Goal: Task Accomplishment & Management: Use online tool/utility

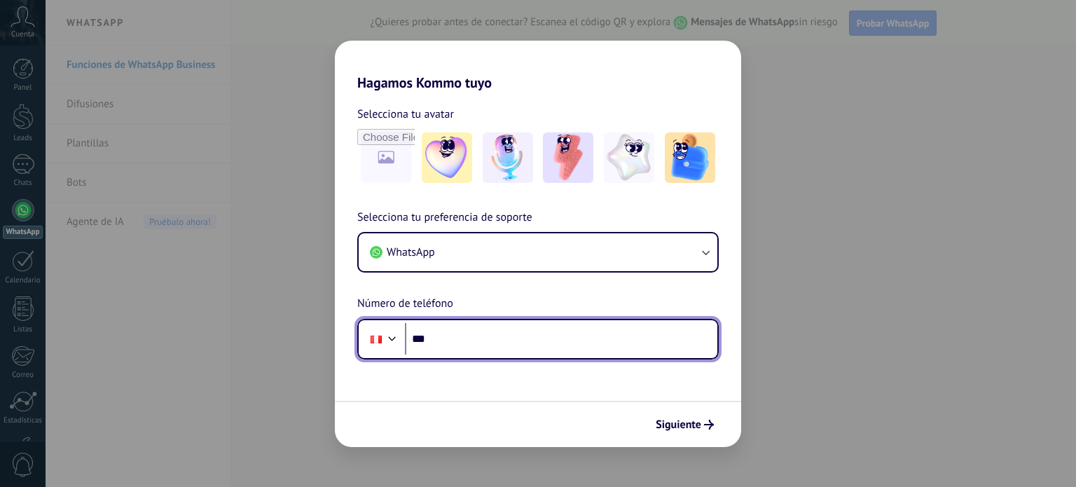
click at [485, 343] on input "***" at bounding box center [561, 339] width 312 height 32
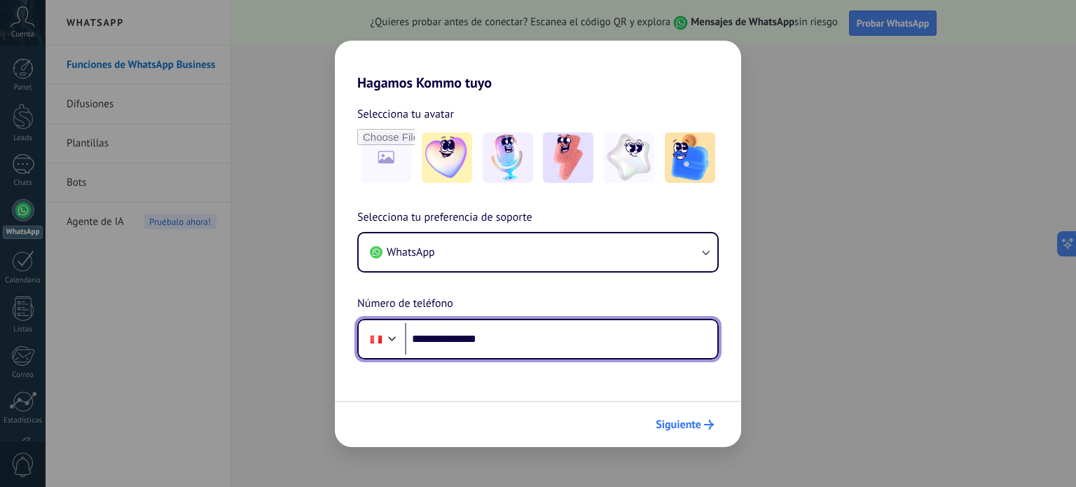
type input "**********"
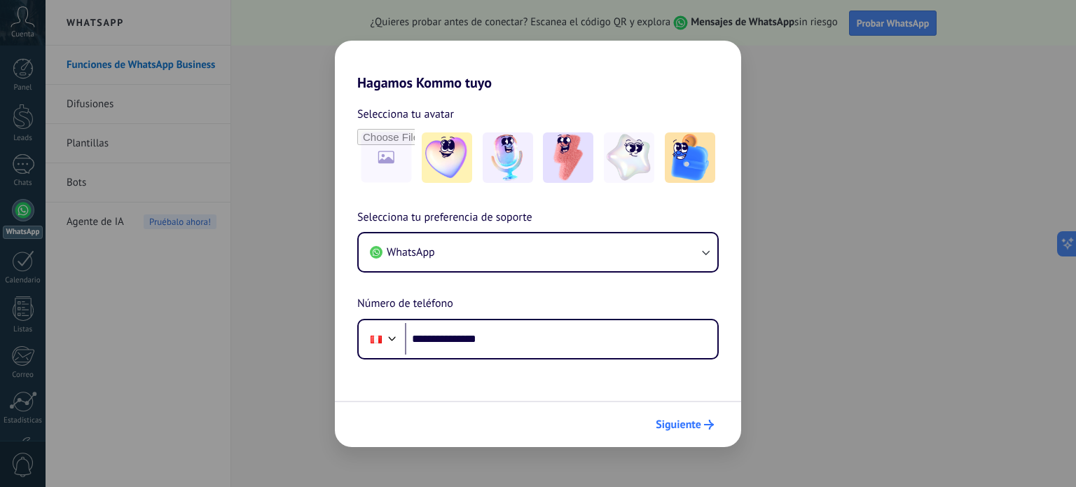
click at [691, 416] on button "Siguiente" at bounding box center [684, 424] width 71 height 24
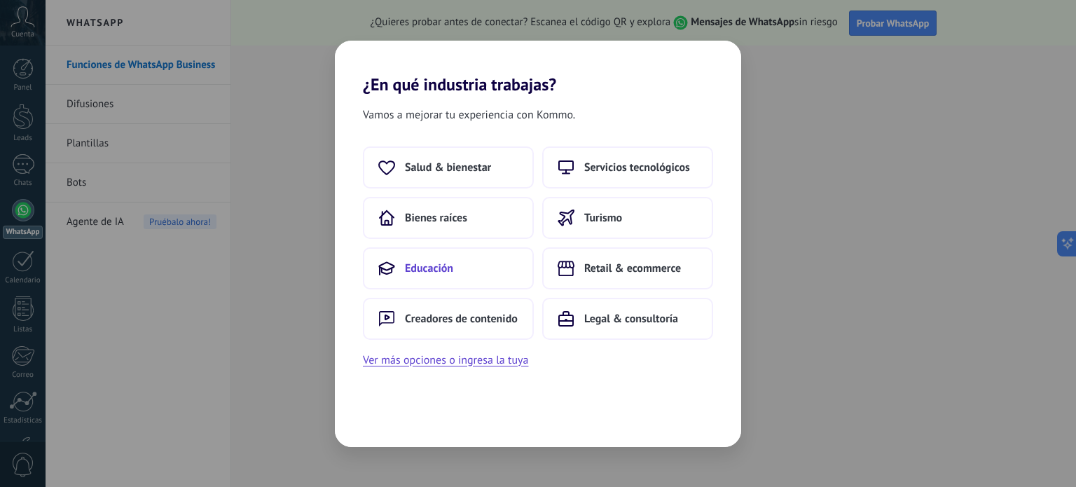
click at [438, 267] on span "Educación" at bounding box center [429, 268] width 48 height 14
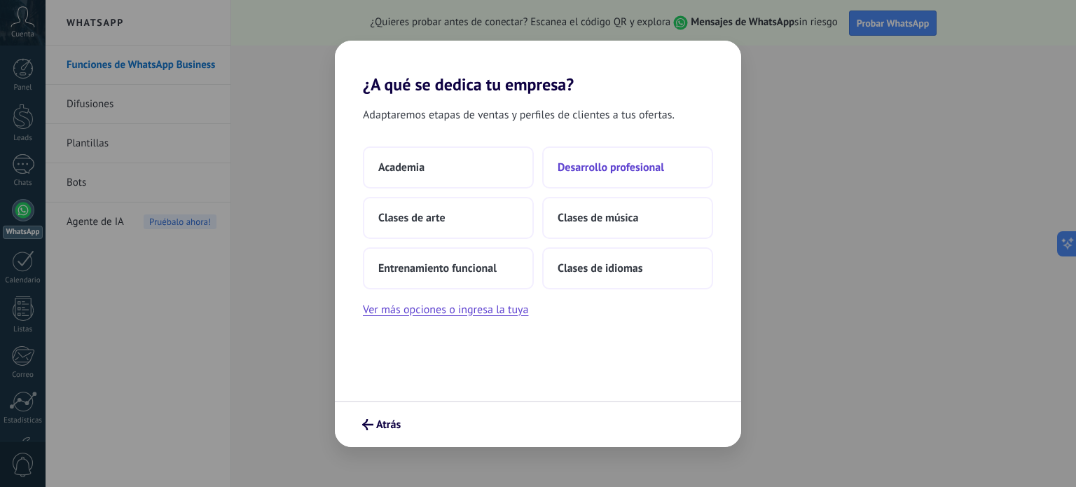
click at [599, 164] on span "Desarrollo profesional" at bounding box center [610, 167] width 106 height 14
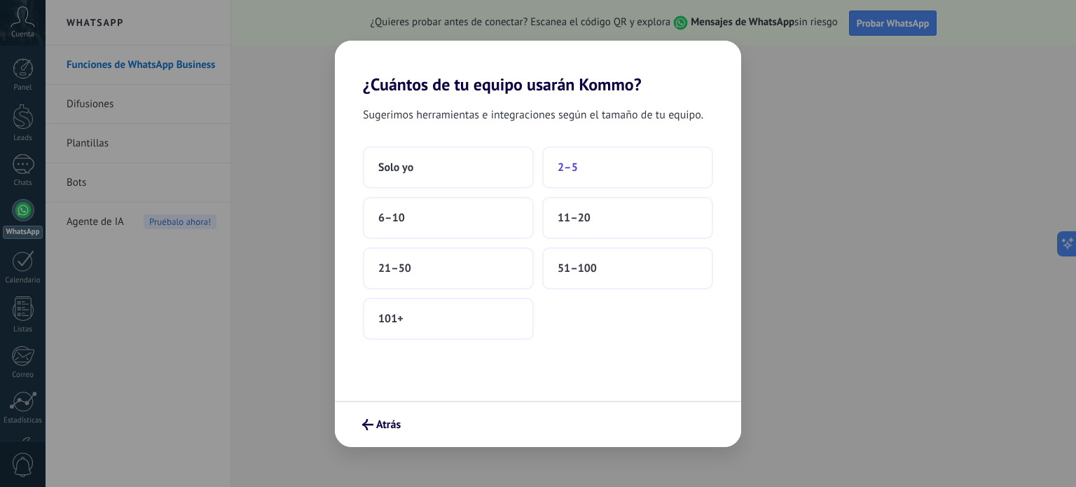
click at [578, 165] on button "2–5" at bounding box center [627, 167] width 171 height 42
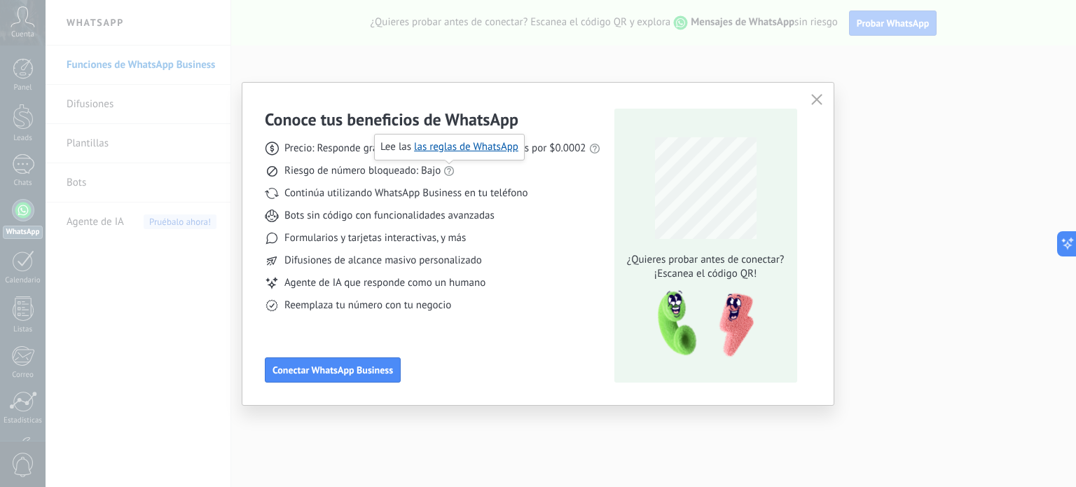
click at [450, 170] on use at bounding box center [449, 171] width 10 height 10
click at [376, 369] on span "Conectar WhatsApp Business" at bounding box center [332, 370] width 120 height 10
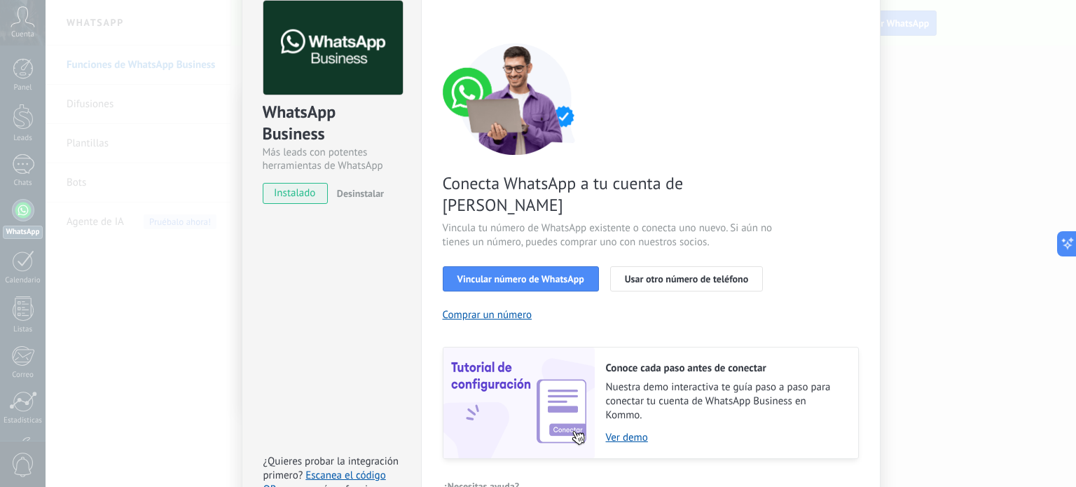
scroll to position [134, 0]
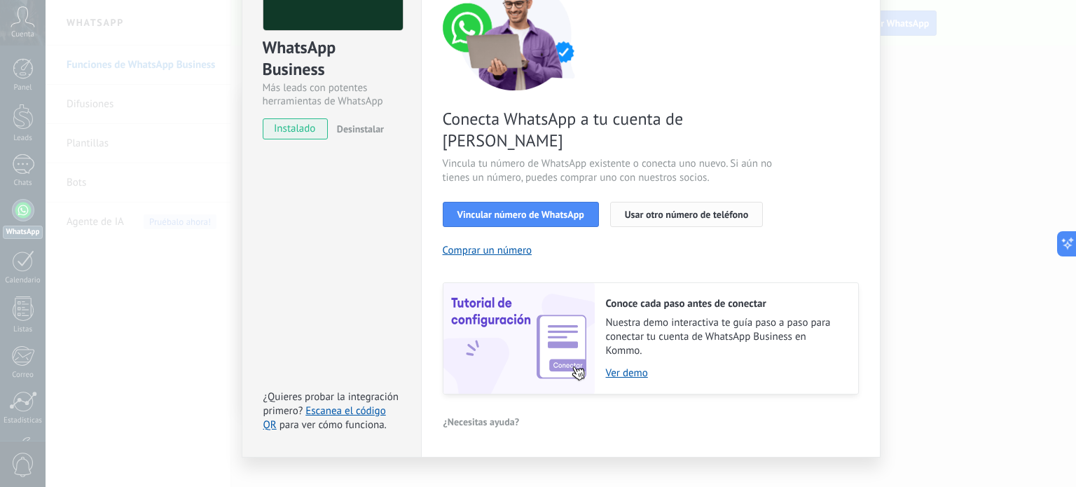
click at [678, 209] on span "Usar otro número de teléfono" at bounding box center [686, 214] width 123 height 10
click at [661, 209] on span "Usar otro número de teléfono" at bounding box center [686, 214] width 123 height 10
